Goal: Task Accomplishment & Management: Manage account settings

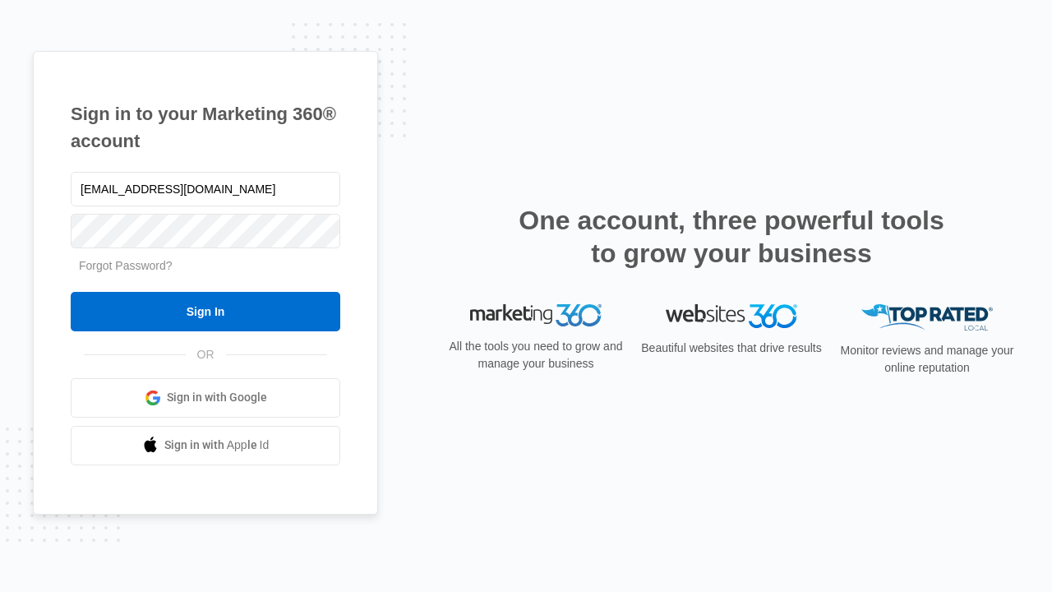
type input "dankie614@gmail.com"
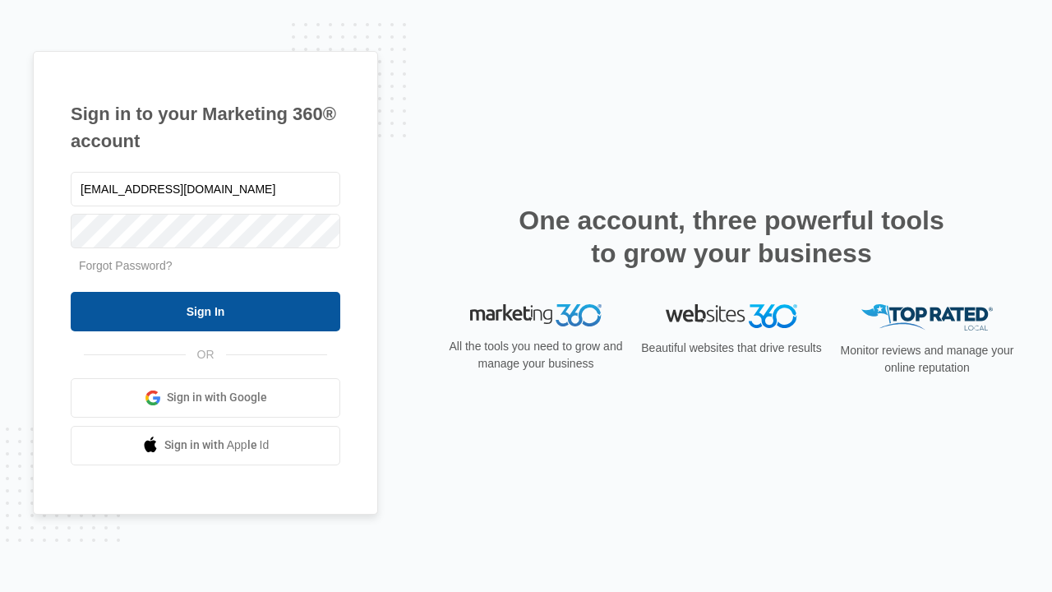
click at [205, 311] on input "Sign In" at bounding box center [206, 311] width 270 height 39
